Goal: Check status

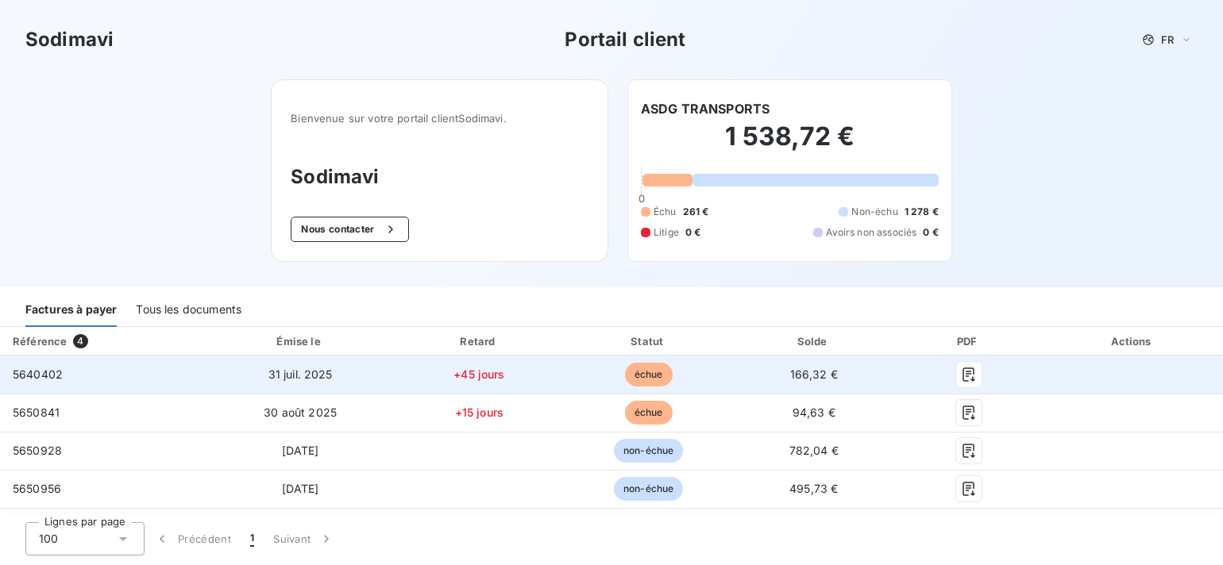
click at [798, 372] on span "166,32 €" at bounding box center [814, 374] width 48 height 13
click at [155, 380] on td "5640402" at bounding box center [103, 375] width 207 height 38
click at [834, 370] on span "166,32 €" at bounding box center [814, 374] width 48 height 13
